Goal: Task Accomplishment & Management: Manage account settings

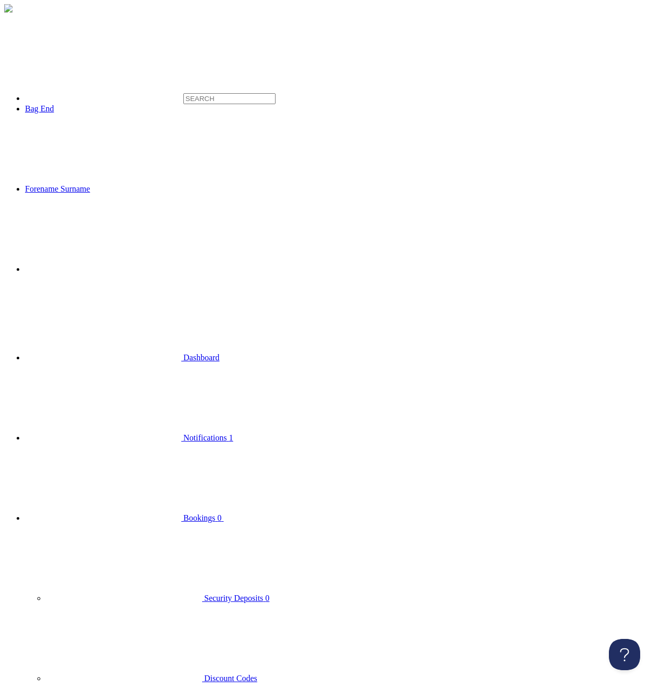
drag, startPoint x: 203, startPoint y: 154, endPoint x: 122, endPoint y: 208, distance: 97.6
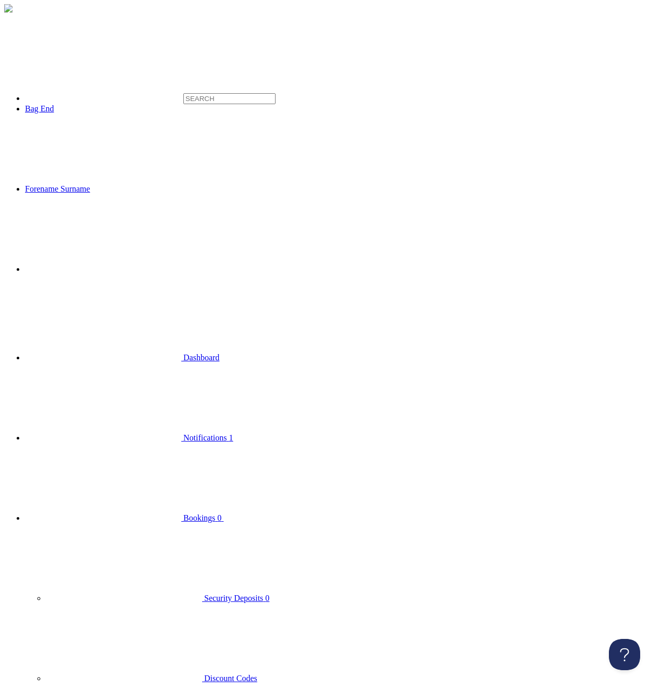
drag, startPoint x: 583, startPoint y: 238, endPoint x: 524, endPoint y: 247, distance: 59.5
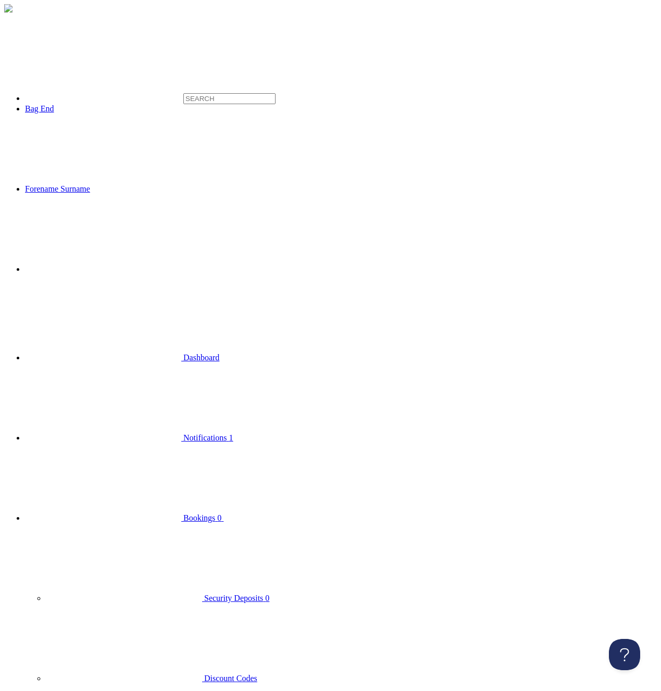
drag, startPoint x: 385, startPoint y: 276, endPoint x: 376, endPoint y: 275, distance: 8.9
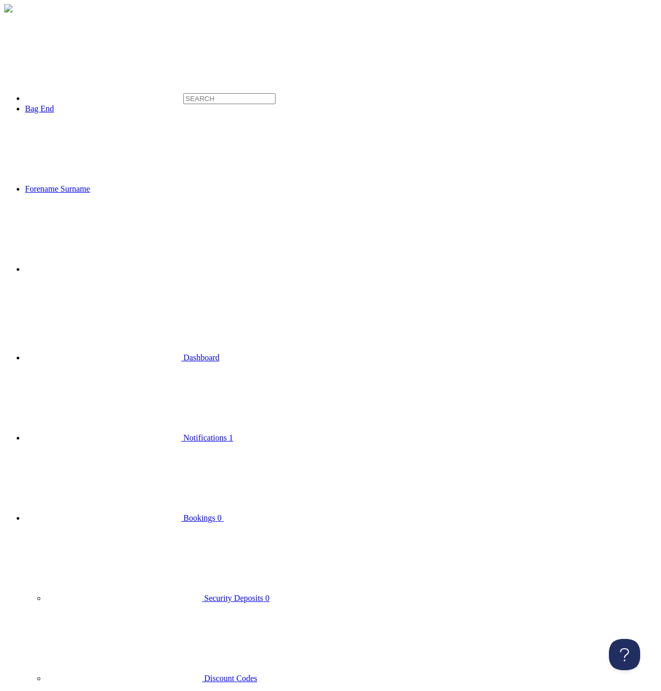
type input "cheese"
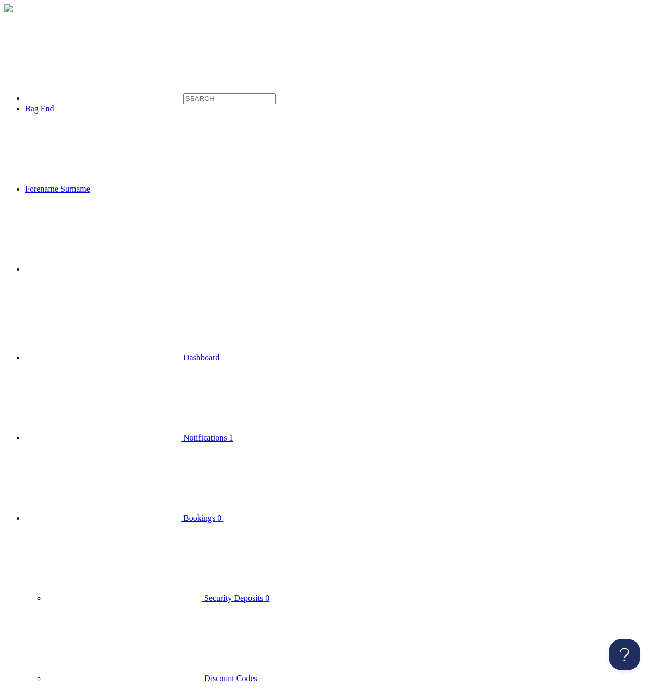
type input "afafadf"
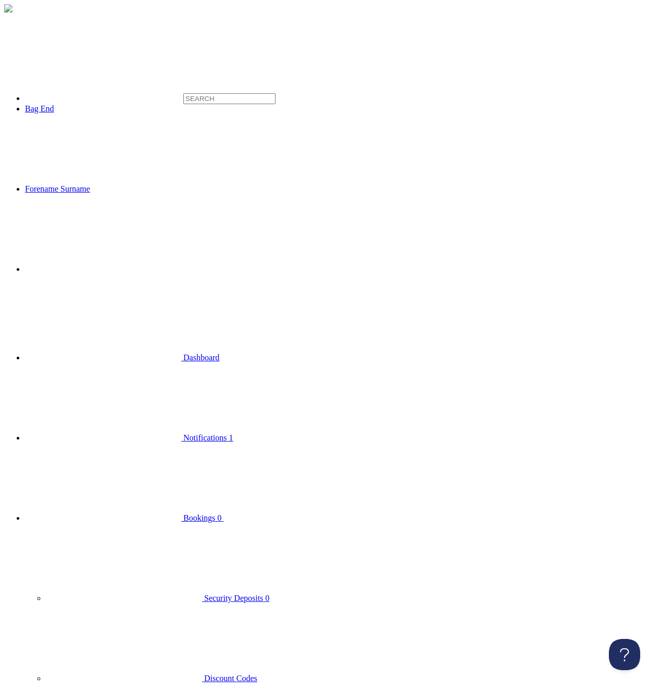
type input "FDDDF"
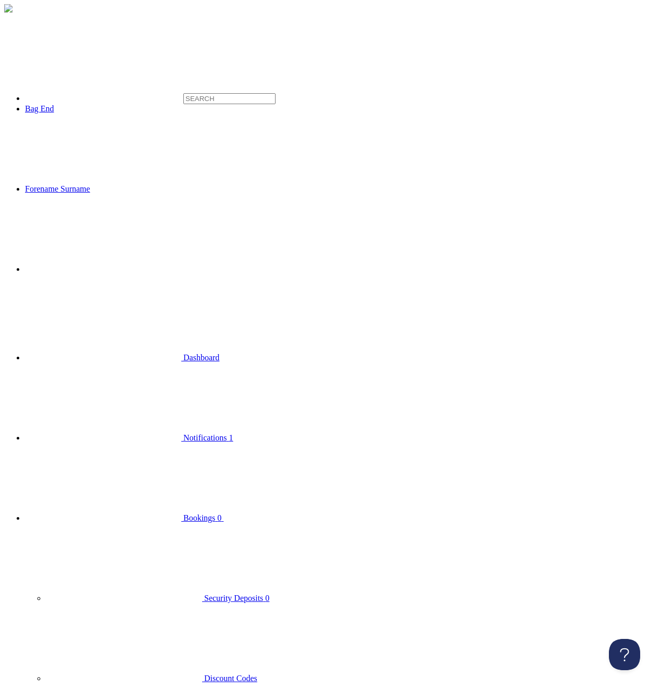
drag, startPoint x: 225, startPoint y: 118, endPoint x: 129, endPoint y: 109, distance: 96.2
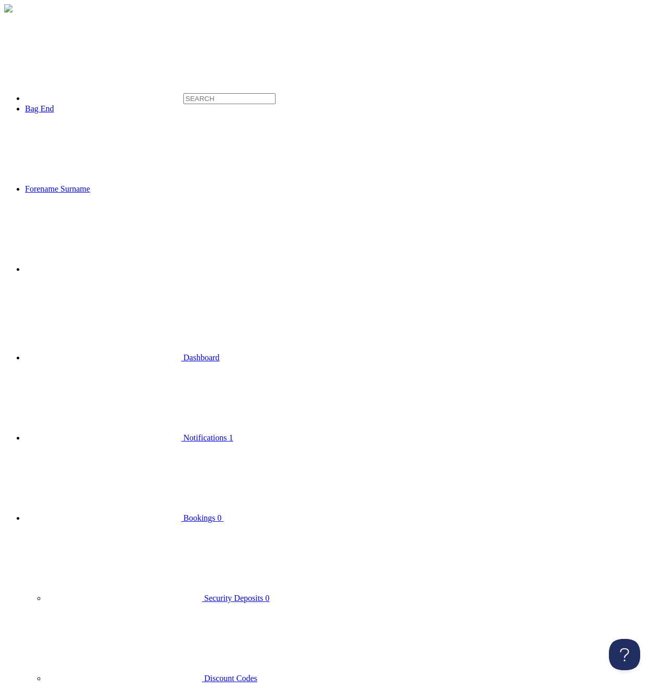
drag, startPoint x: 572, startPoint y: 346, endPoint x: 582, endPoint y: 336, distance: 14.4
